Goal: Task Accomplishment & Management: Manage account settings

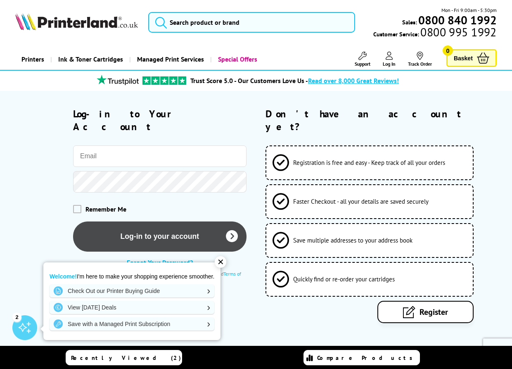
type input "hayley@bombacious.co.uk"
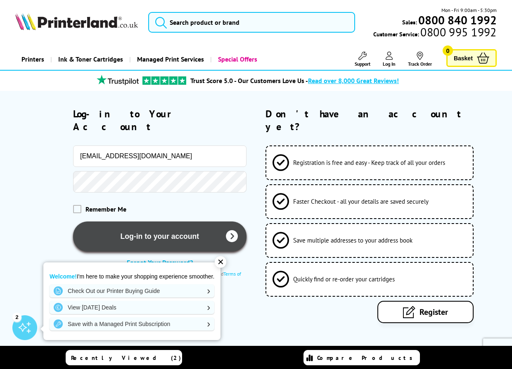
click at [180, 229] on button "Log-in to your account" at bounding box center [159, 236] width 173 height 30
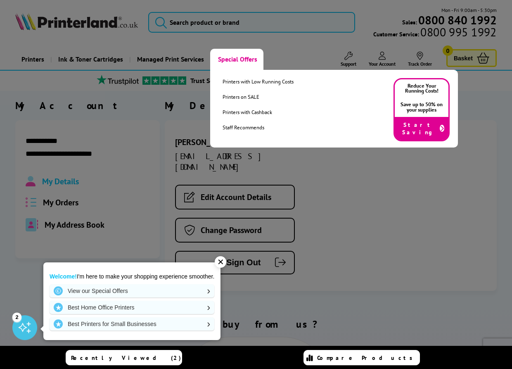
click at [230, 58] on link "Special Offers" at bounding box center [236, 59] width 53 height 21
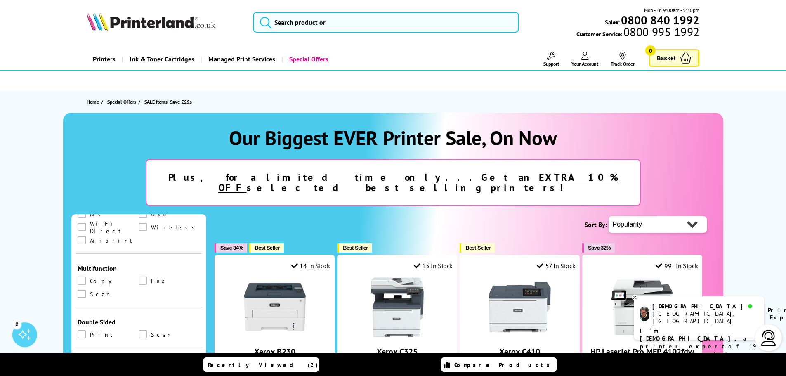
click at [511, 64] on span "Your Account" at bounding box center [585, 64] width 27 height 6
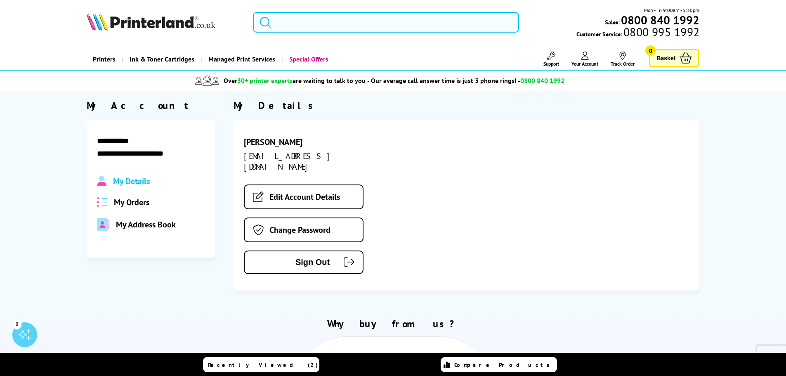
click at [141, 199] on span "My Orders" at bounding box center [131, 202] width 35 height 11
